Goal: Complete application form

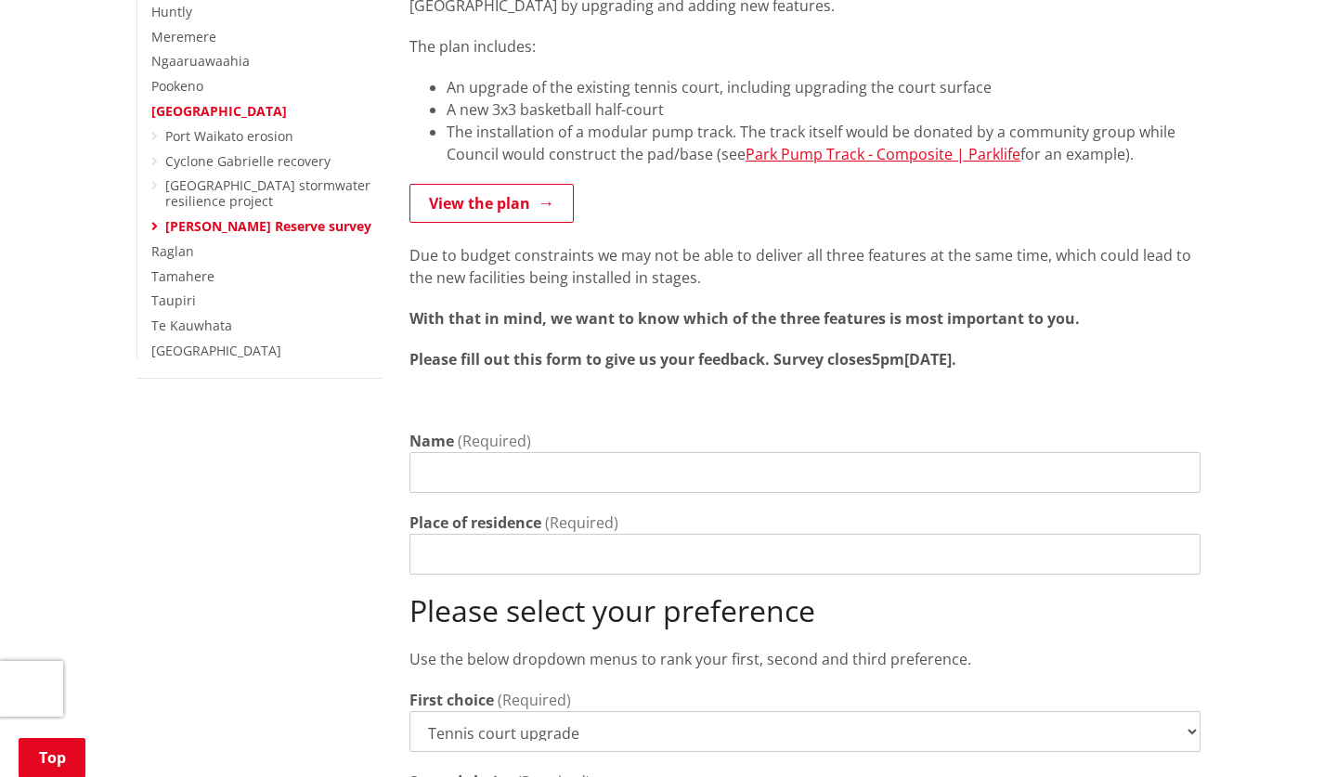
scroll to position [467, 0]
click at [508, 451] on input "Name" at bounding box center [805, 471] width 791 height 41
click at [497, 451] on input "[PERSON_NAME]" at bounding box center [805, 471] width 791 height 41
type input "[PERSON_NAME]"
click at [527, 542] on input "Place of residence" at bounding box center [805, 553] width 791 height 41
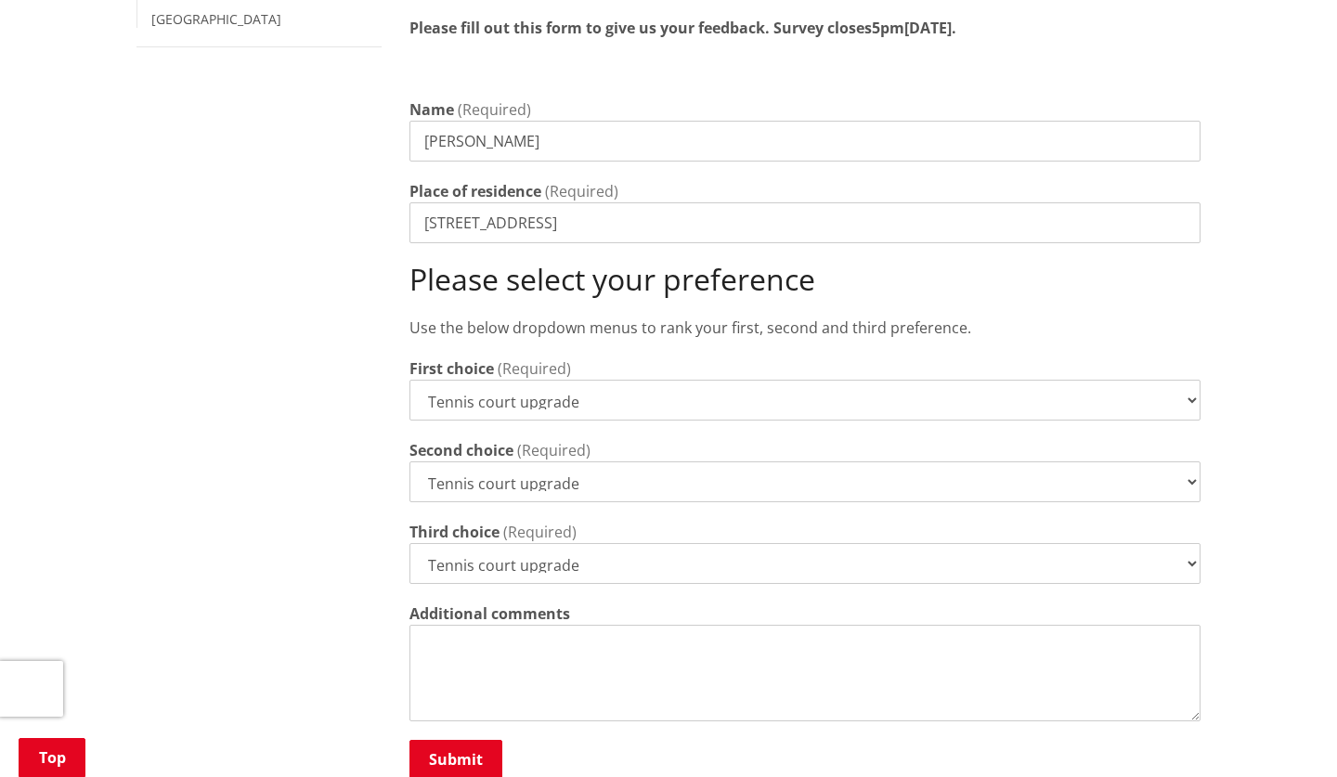
scroll to position [798, 0]
type input "[STREET_ADDRESS]"
click at [1192, 380] on select "Tennis court upgrade New 3x3 basketball half-court Modular pump track" at bounding box center [805, 400] width 791 height 41
select select "Modular pump track"
select select "New 3x3 basketball half-court"
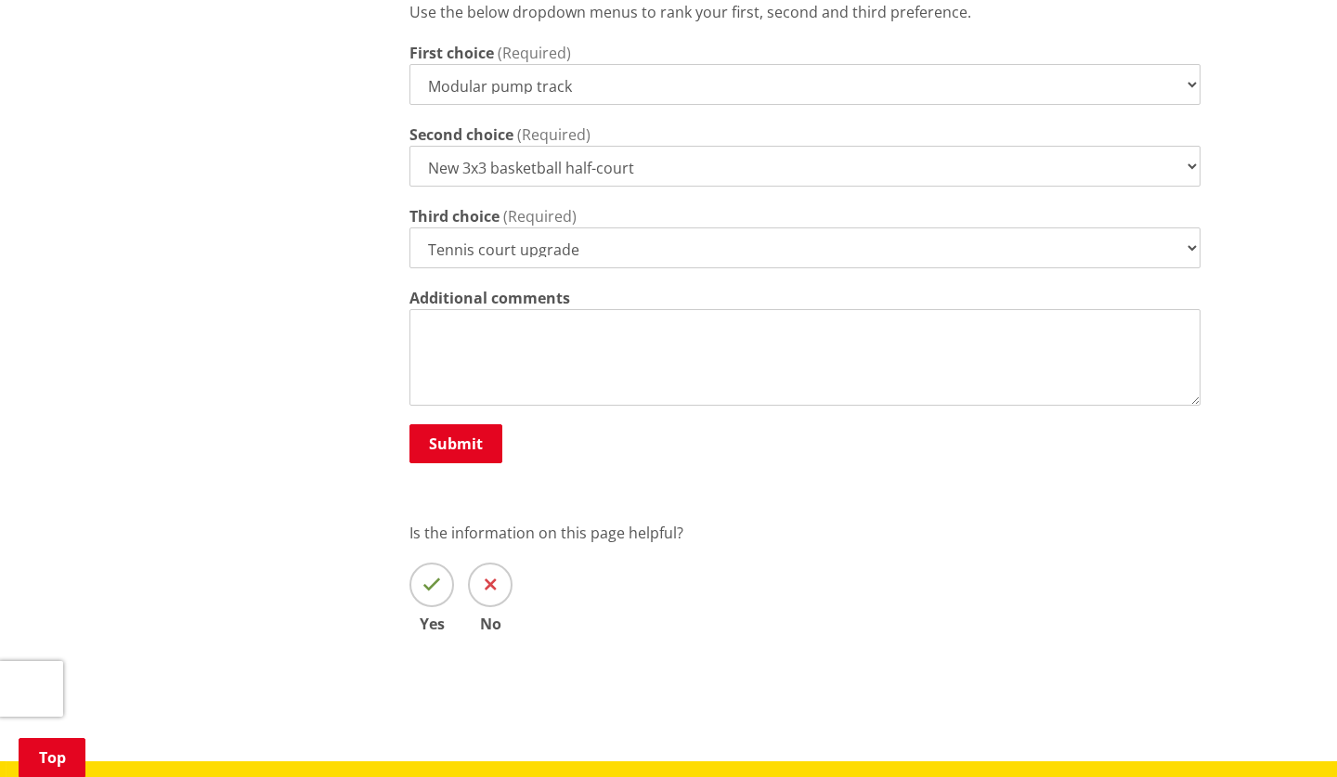
scroll to position [1180, 0]
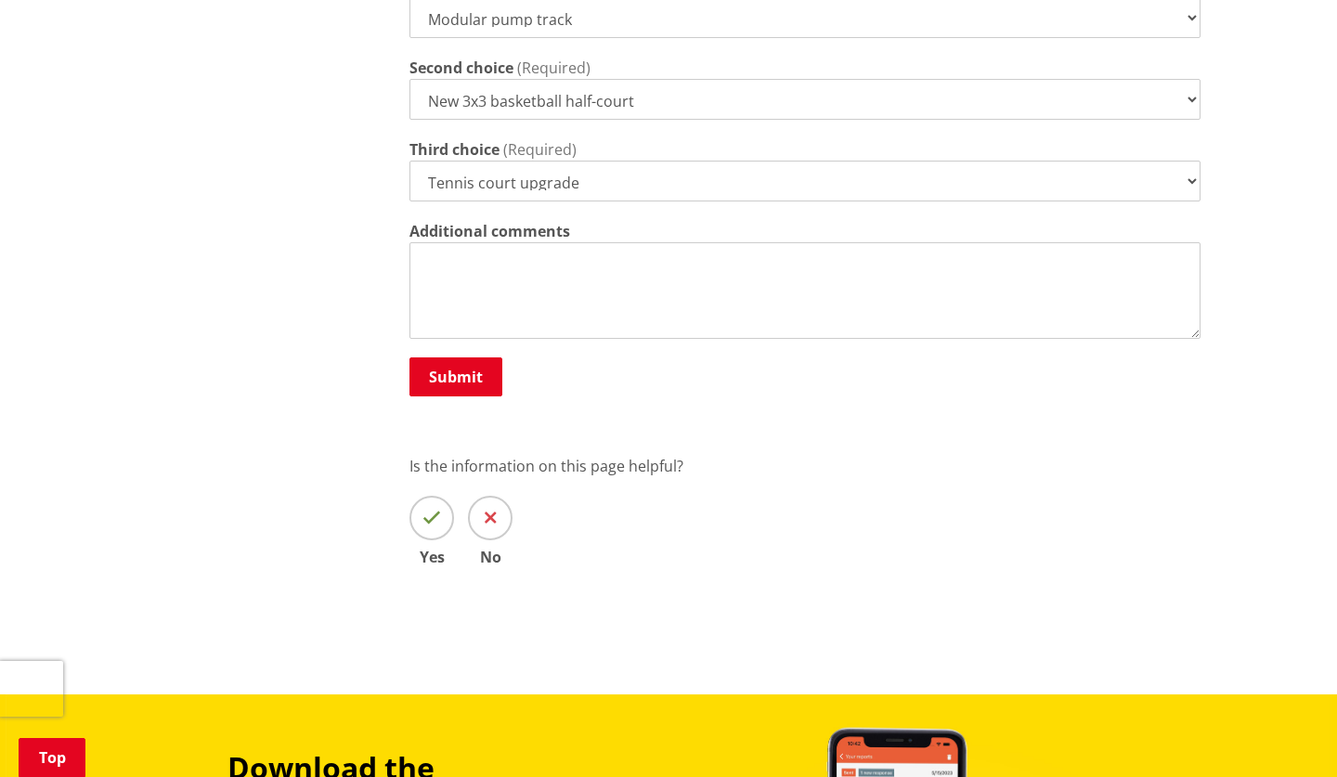
click at [522, 242] on textarea "Additional comments" at bounding box center [805, 290] width 791 height 97
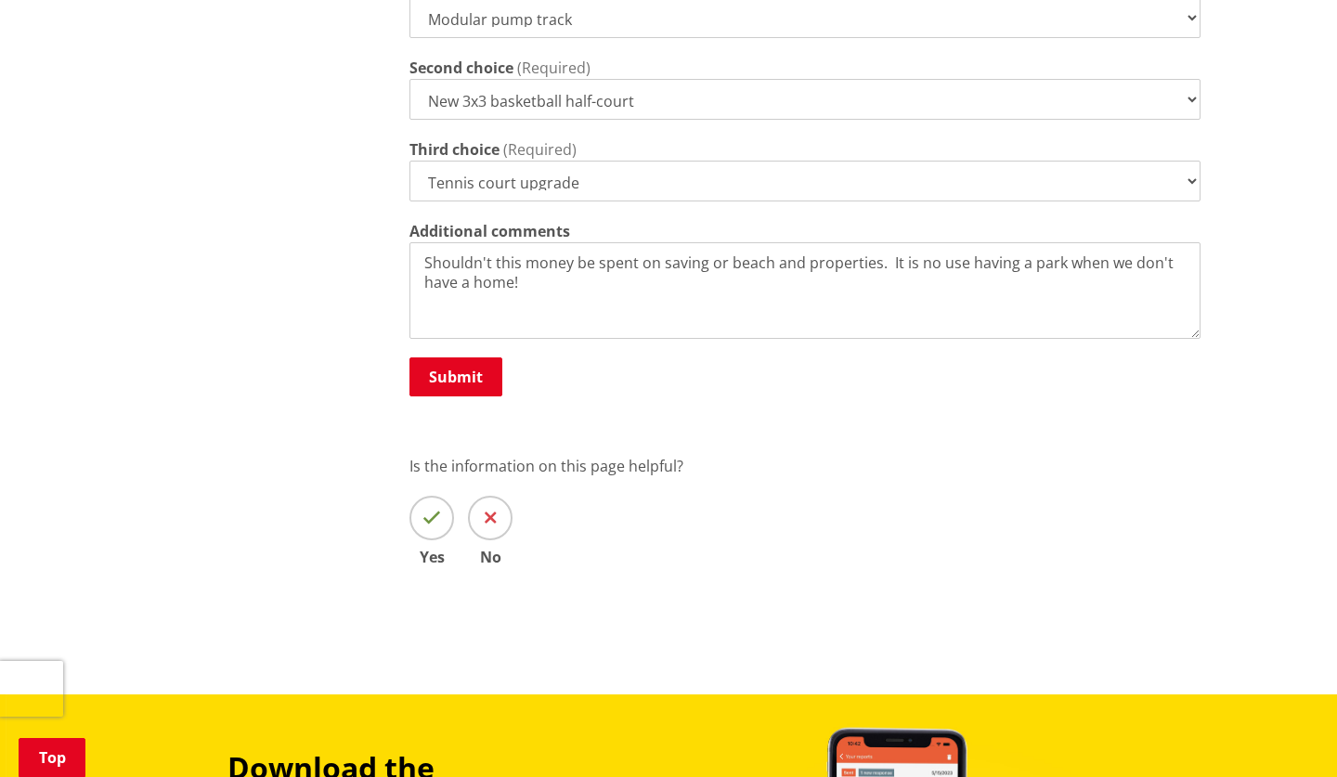
click at [718, 242] on textarea "Shouldn't this money be spent on saving or beach and properties. It is no use h…" at bounding box center [805, 290] width 791 height 97
type textarea "Shouldn't this money be spent on saving our beach and properties. It is no use …"
click at [452, 358] on button "Submit" at bounding box center [456, 377] width 93 height 39
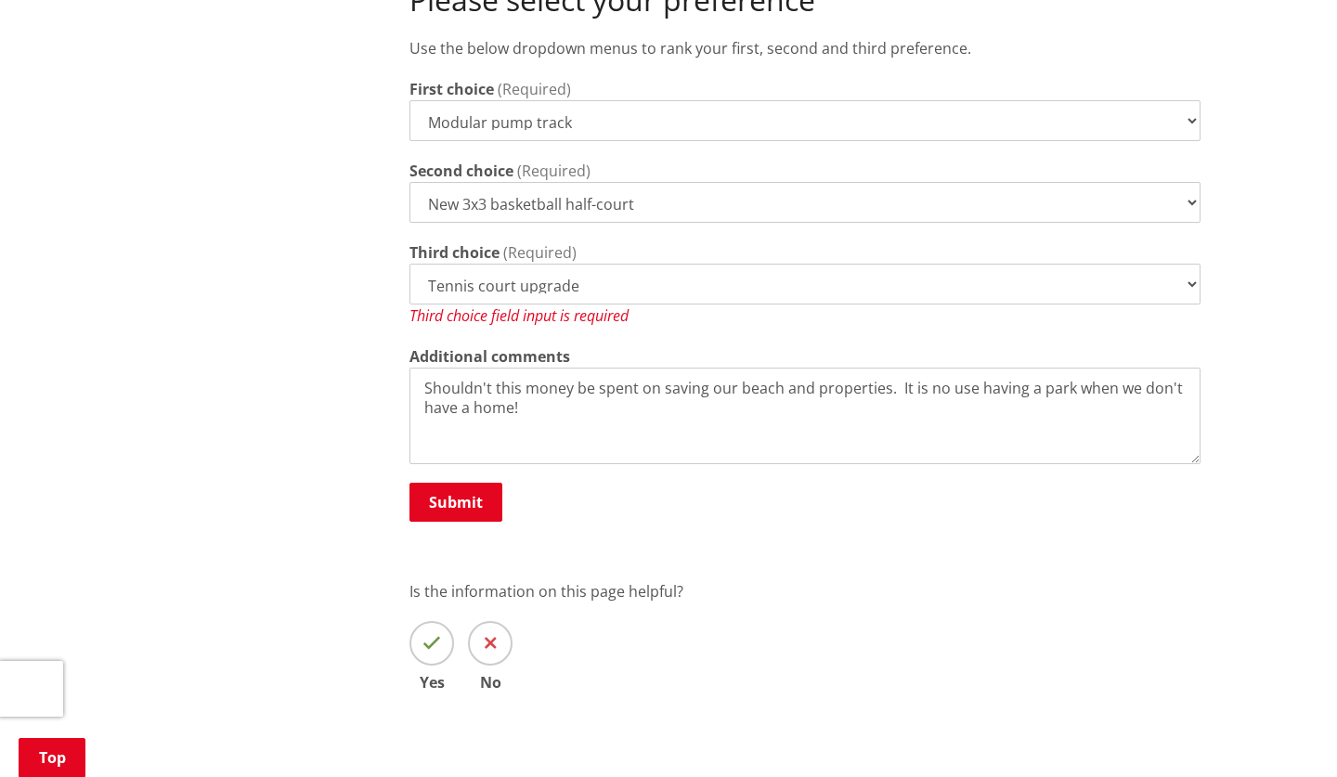
scroll to position [1062, 0]
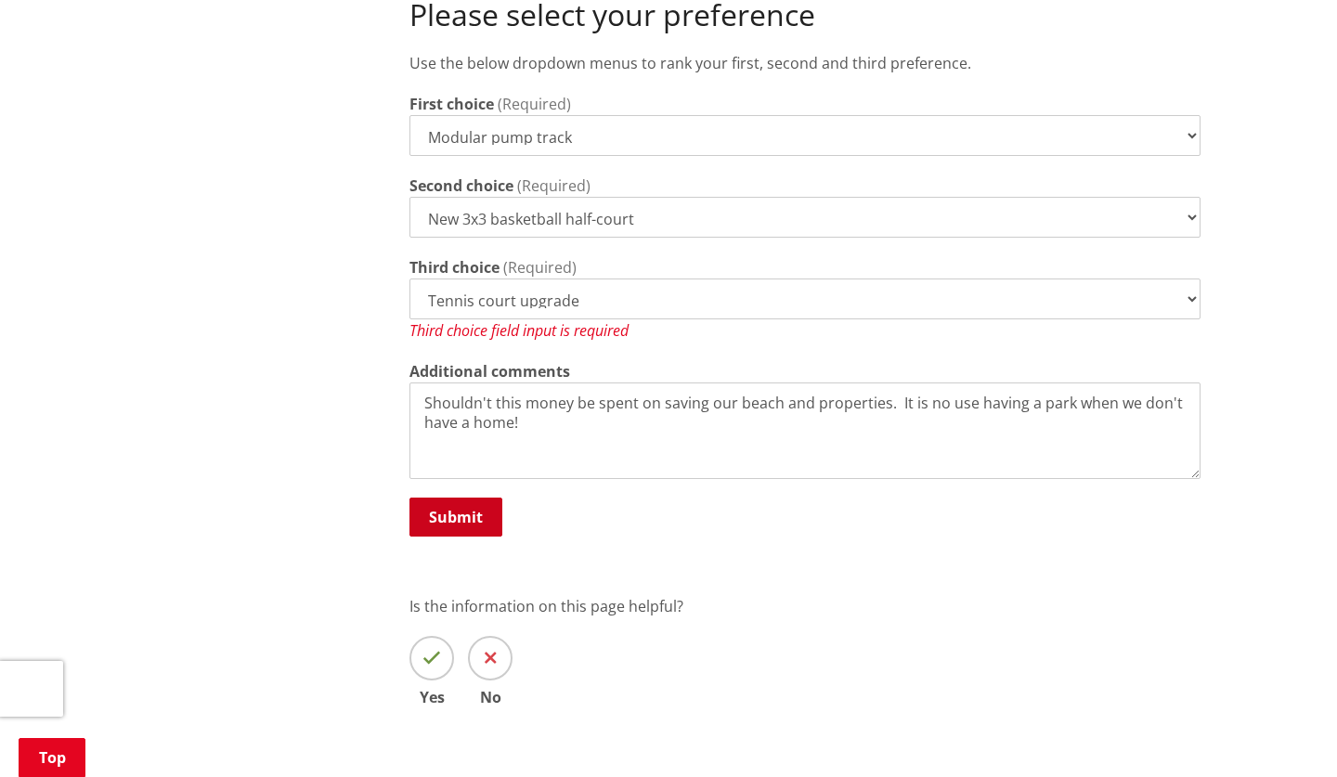
click at [450, 498] on button "Submit" at bounding box center [456, 517] width 93 height 39
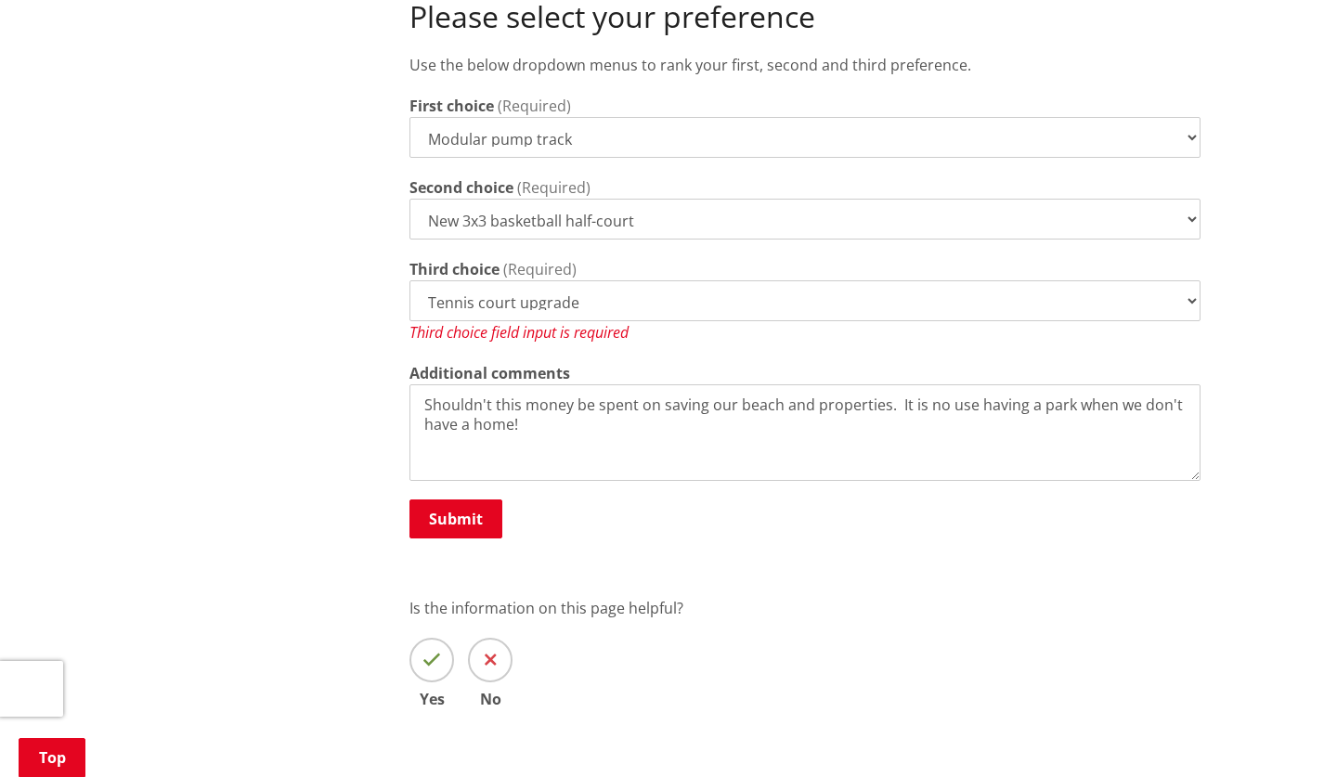
scroll to position [1047, 0]
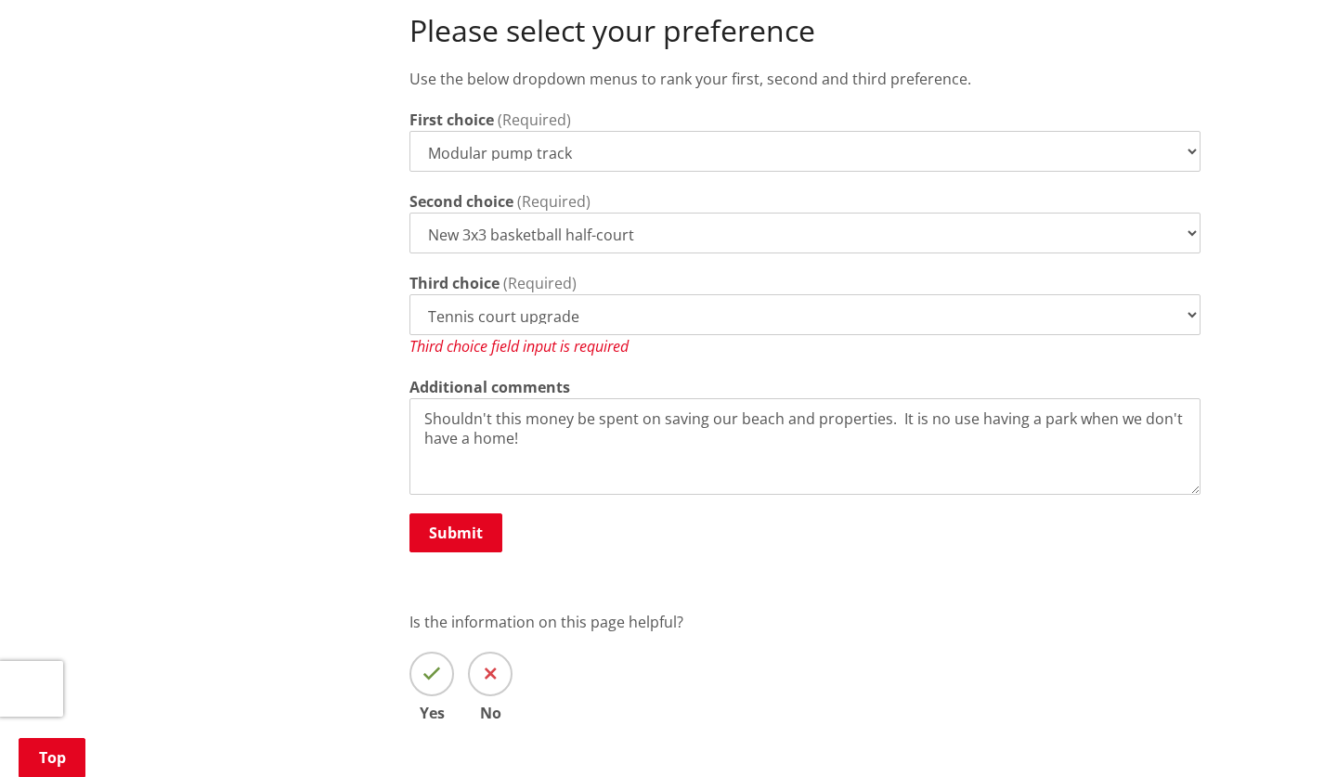
select select "New 3x3 basketball half-court"
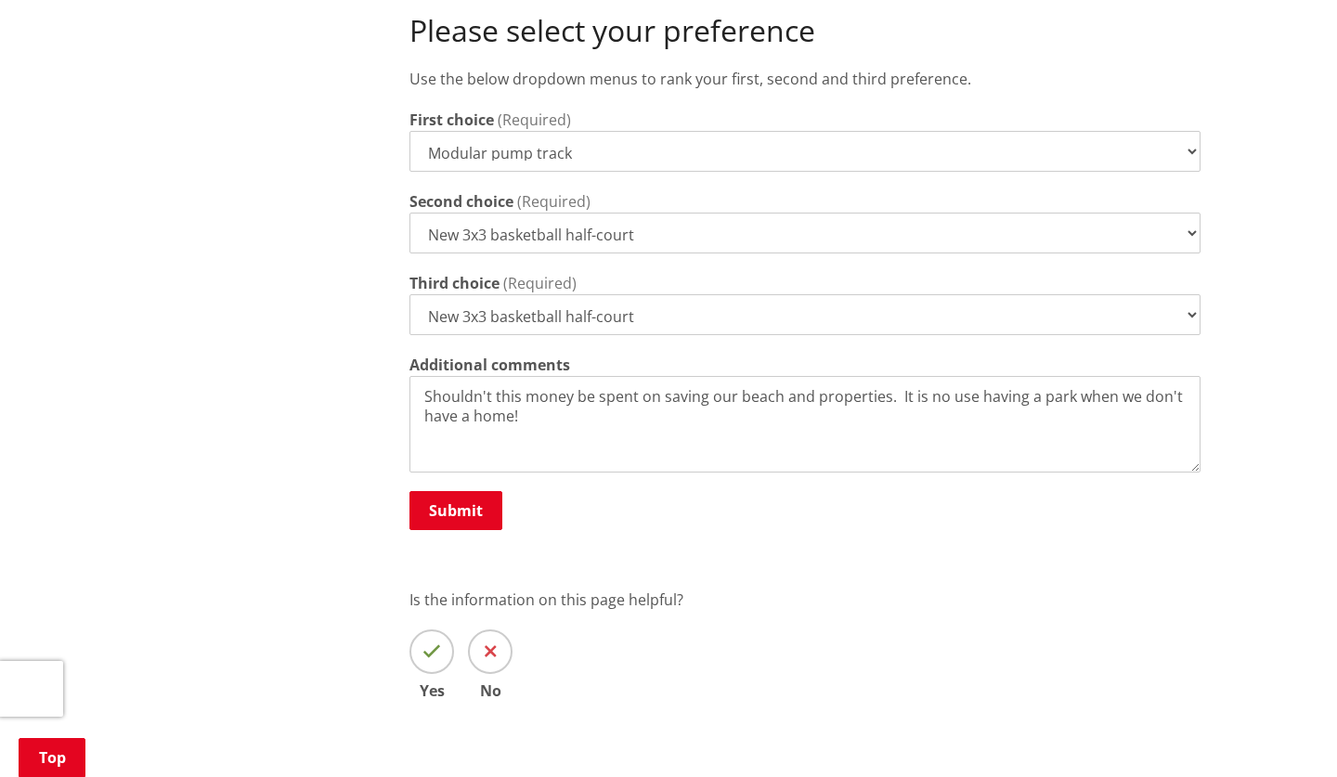
select select
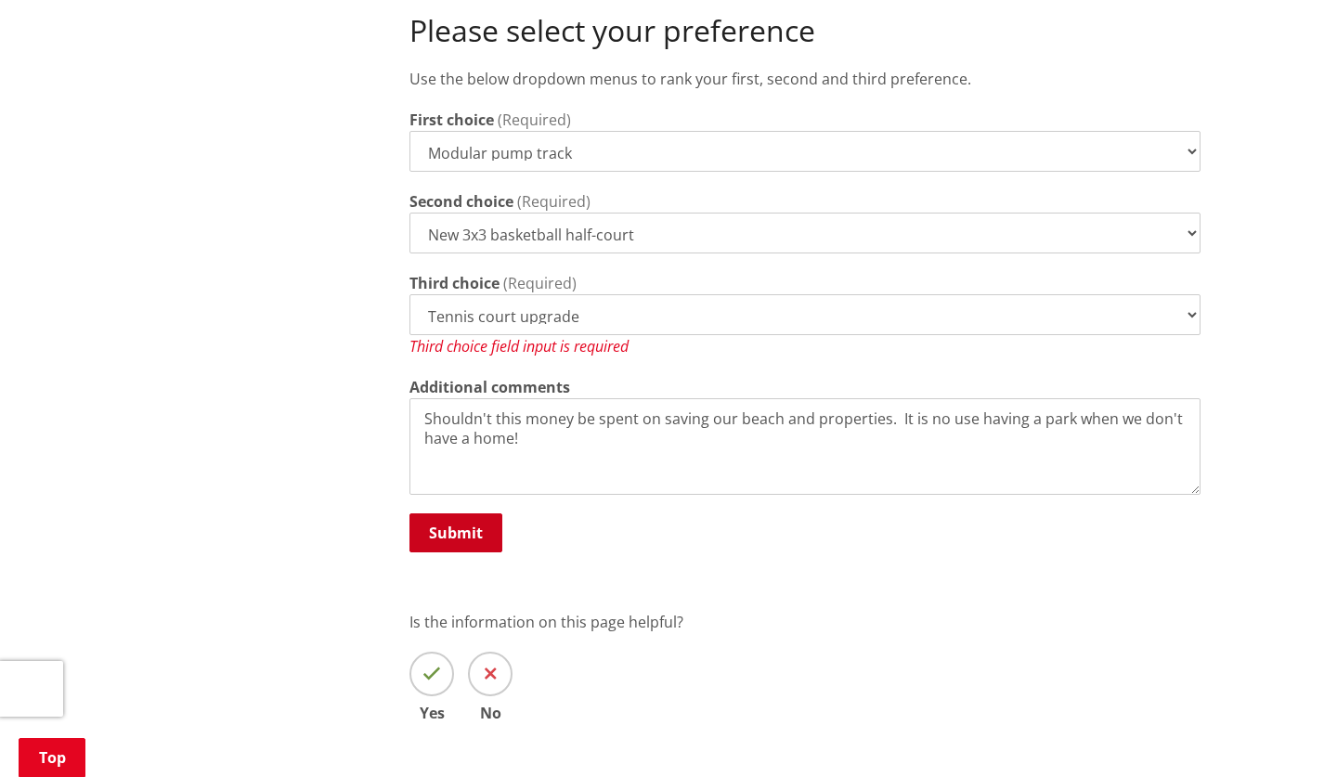
click at [448, 514] on button "Submit" at bounding box center [456, 533] width 93 height 39
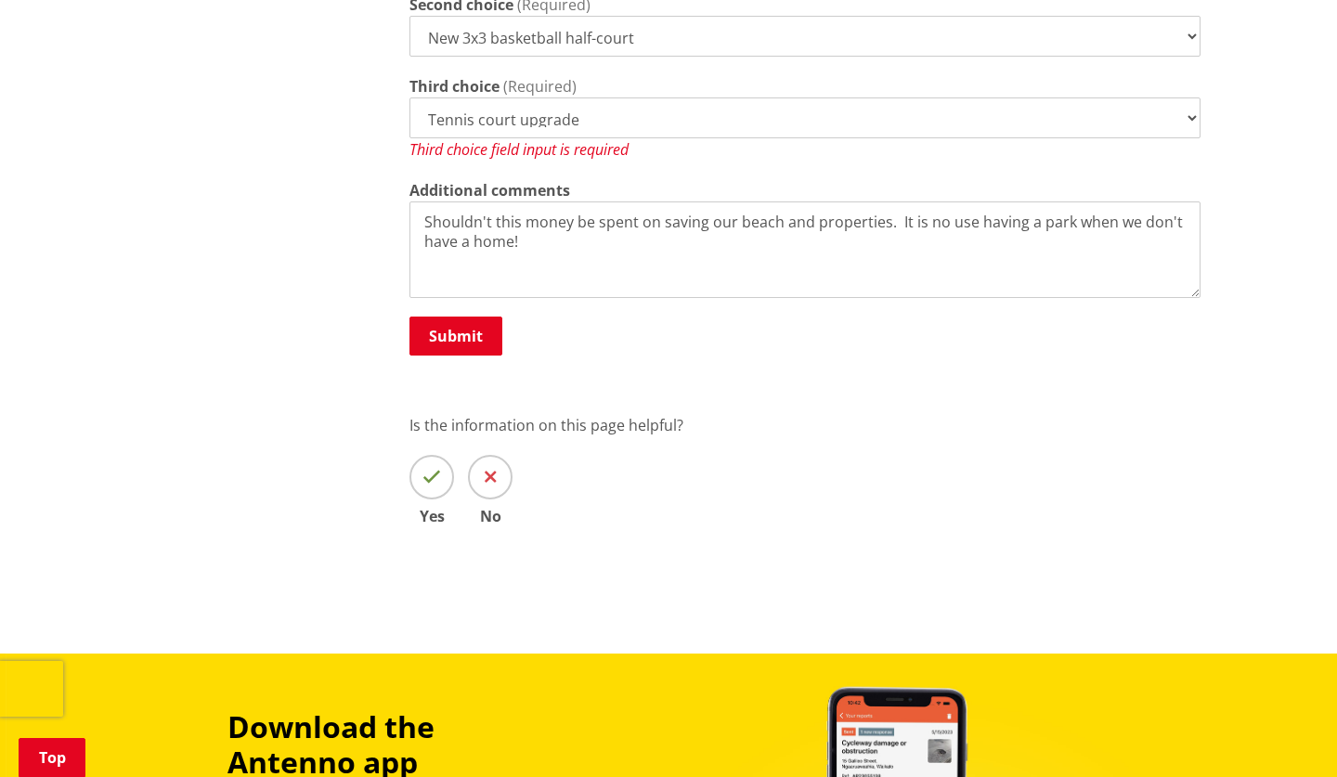
scroll to position [1244, 0]
click at [450, 323] on button "Submit" at bounding box center [456, 336] width 93 height 39
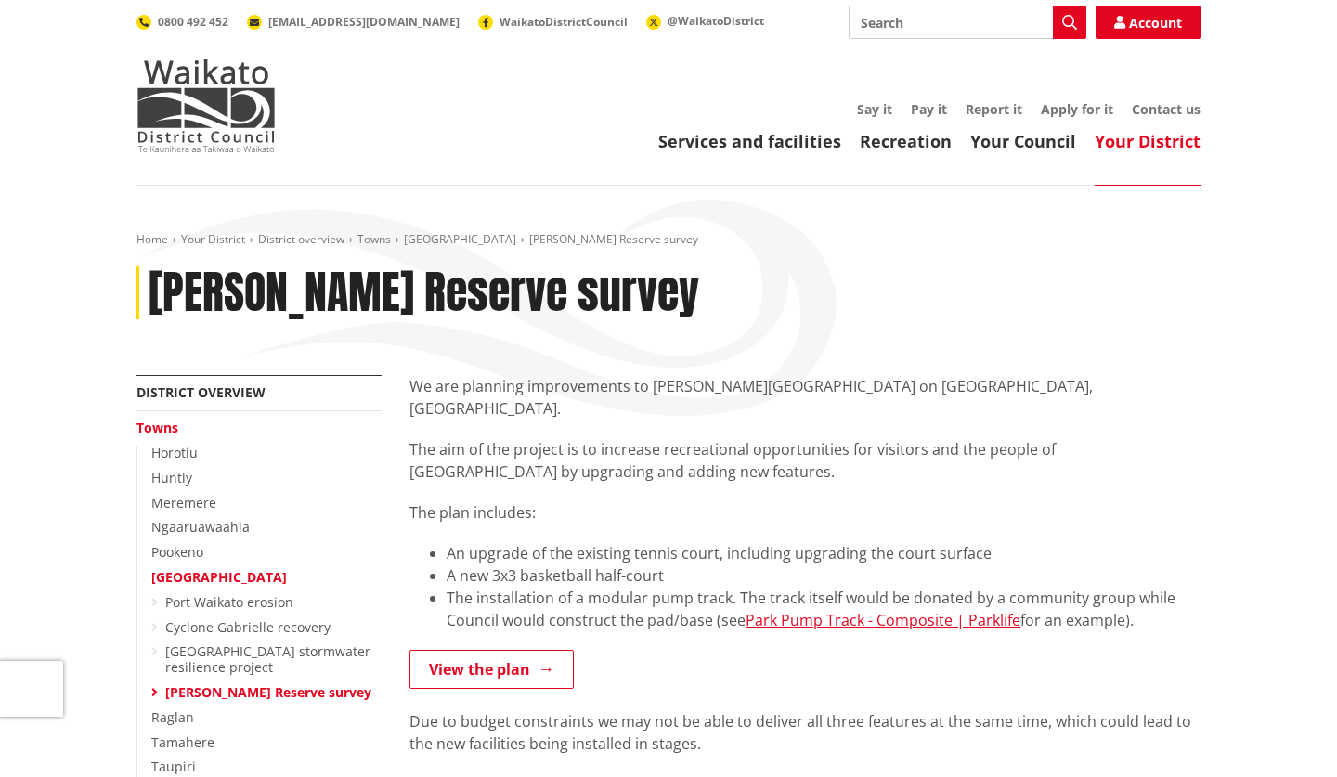
scroll to position [0, 0]
